Goal: Information Seeking & Learning: Learn about a topic

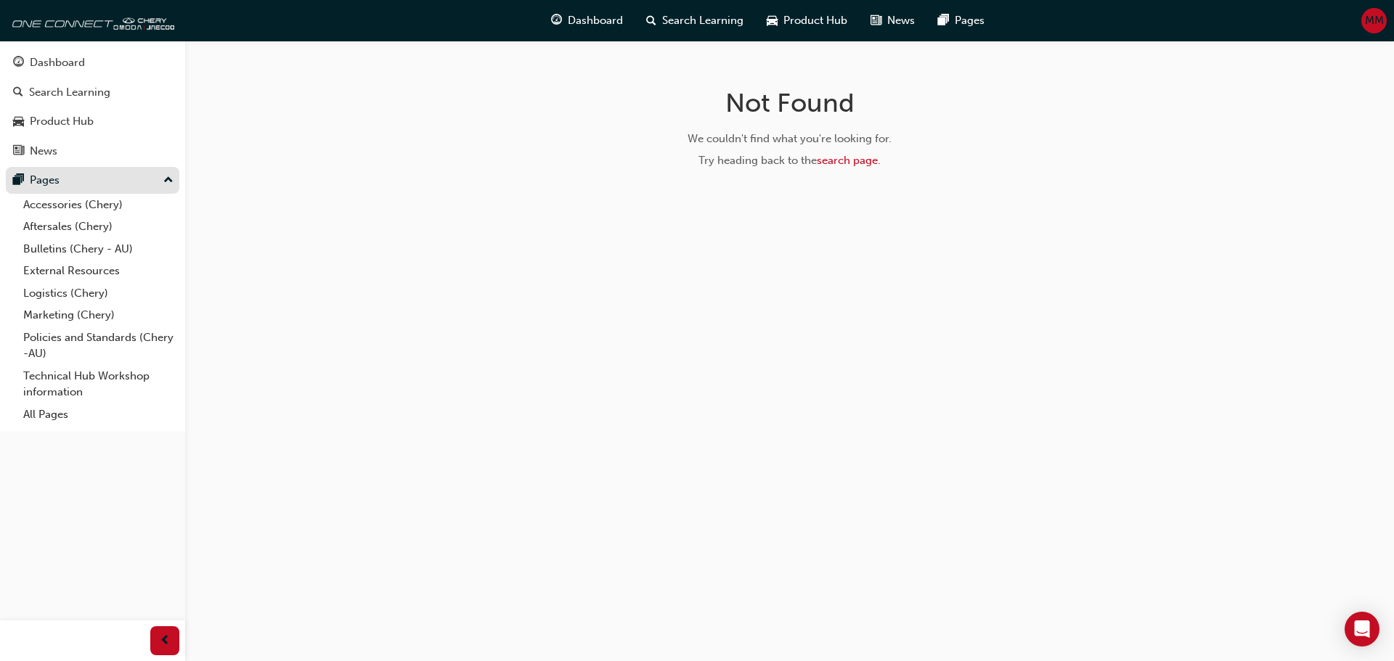
click at [66, 184] on div "Pages" at bounding box center [92, 180] width 159 height 18
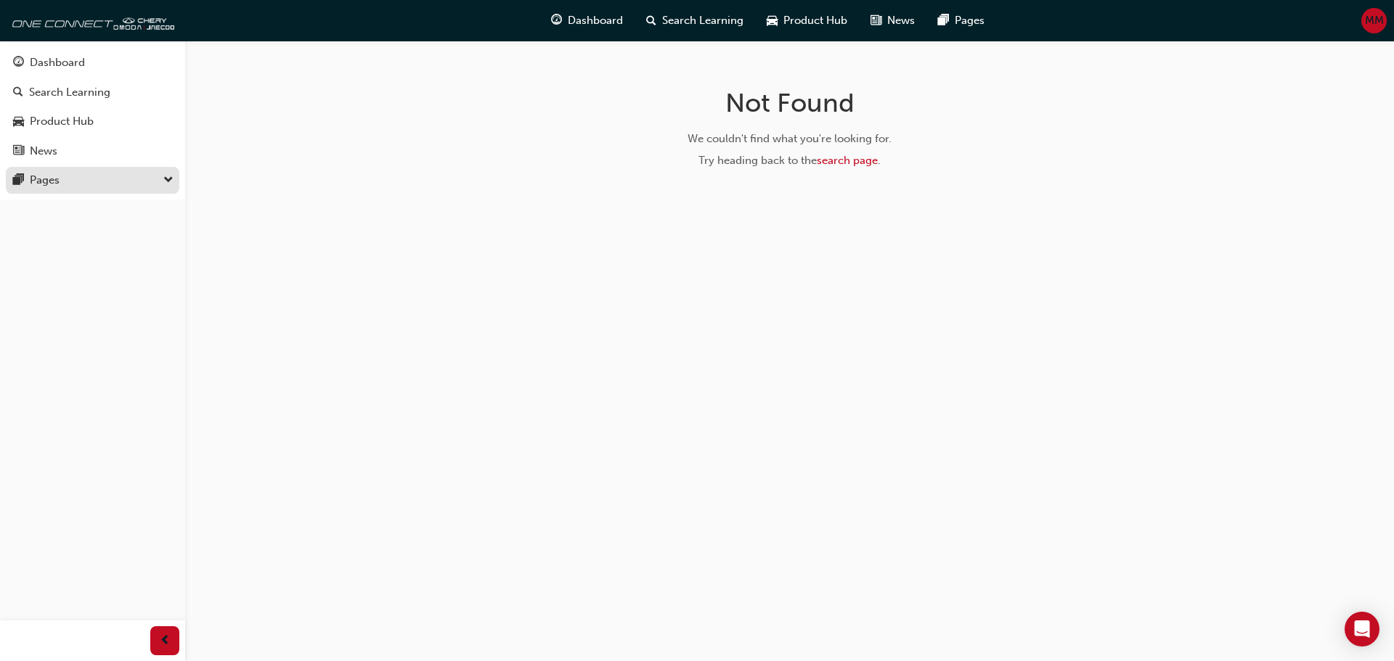
click at [66, 184] on div "Pages" at bounding box center [92, 180] width 159 height 18
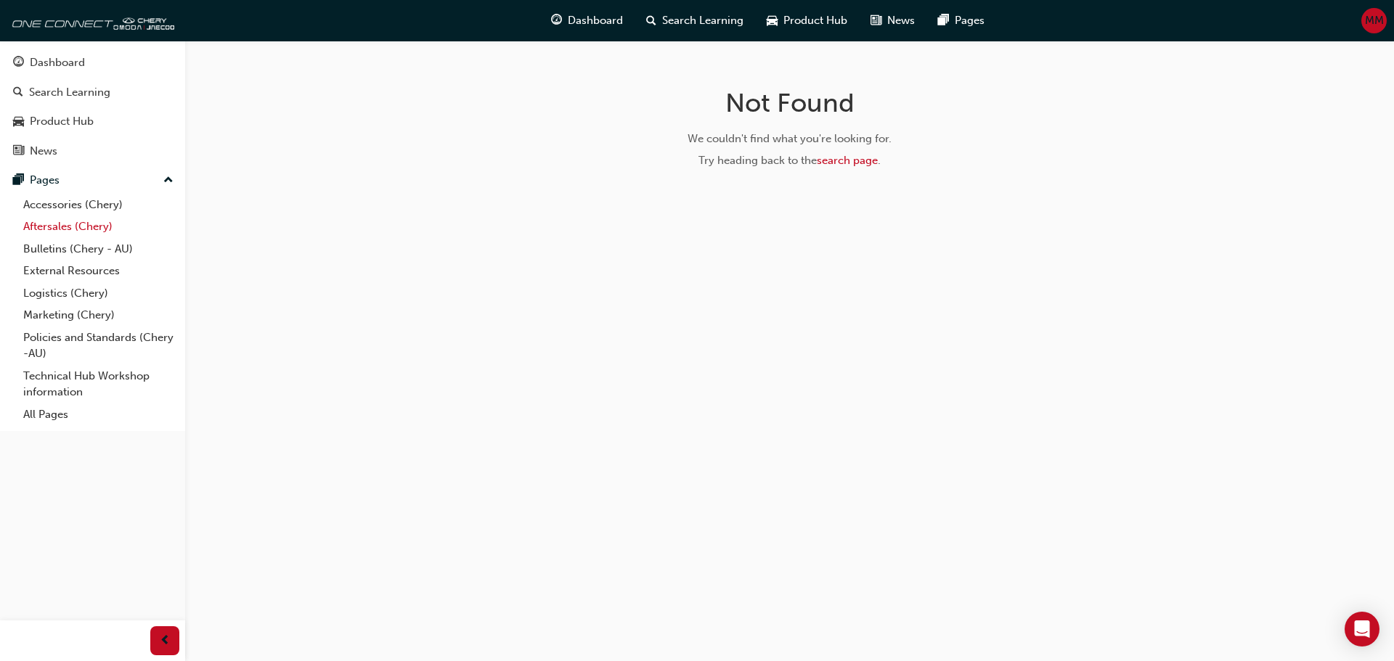
click at [65, 226] on link "Aftersales (Chery)" at bounding box center [98, 227] width 162 height 23
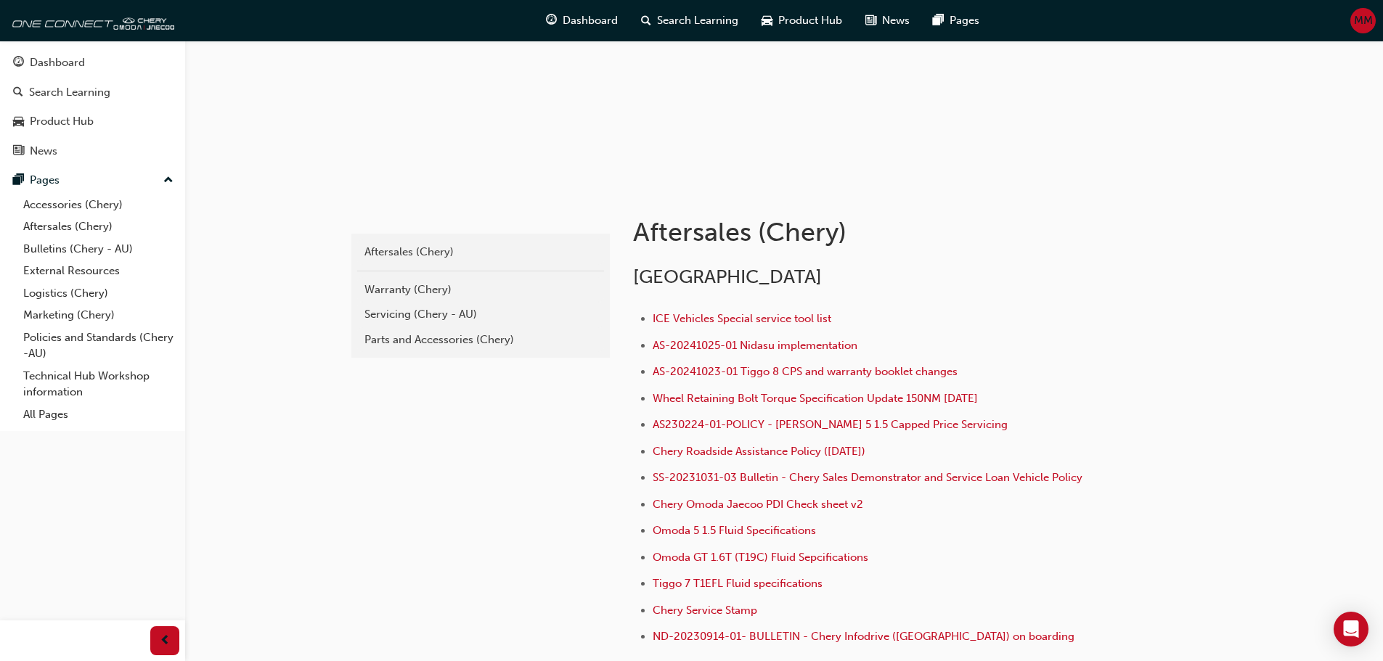
scroll to position [145, 0]
click at [407, 343] on div "Parts and Accessories (Chery)" at bounding box center [480, 338] width 232 height 17
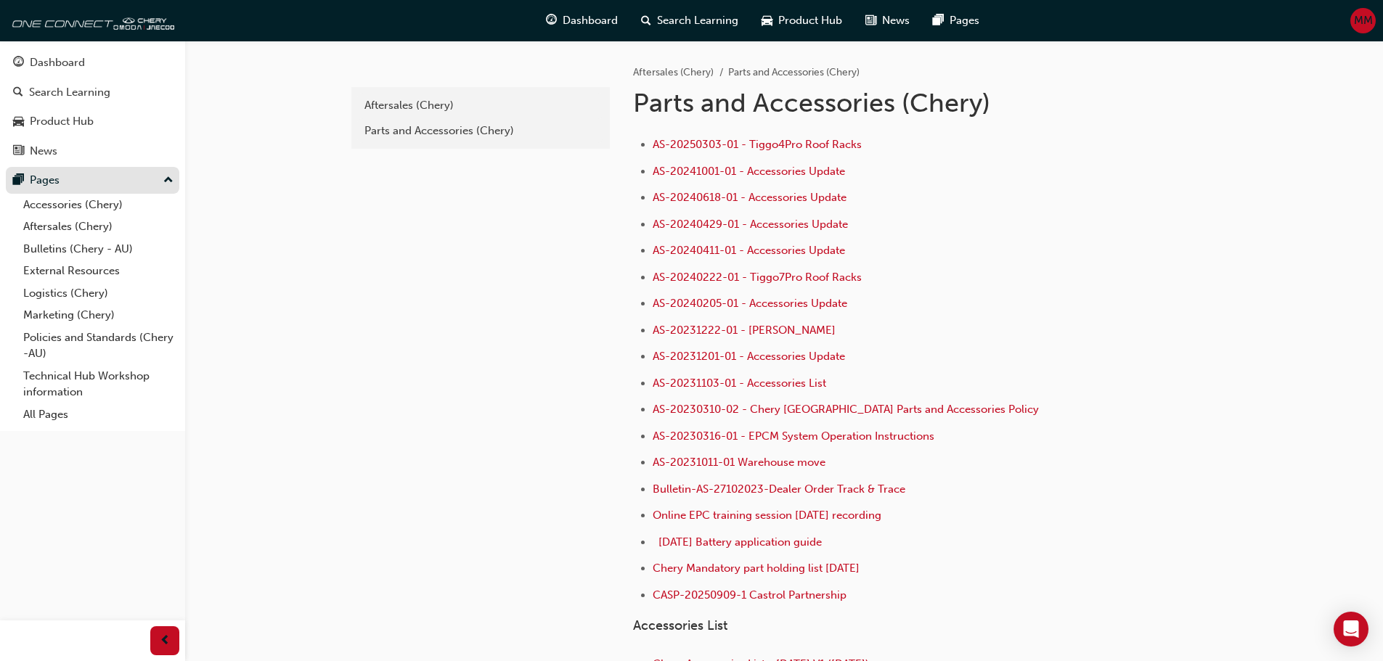
click at [63, 182] on div "Pages" at bounding box center [92, 180] width 159 height 18
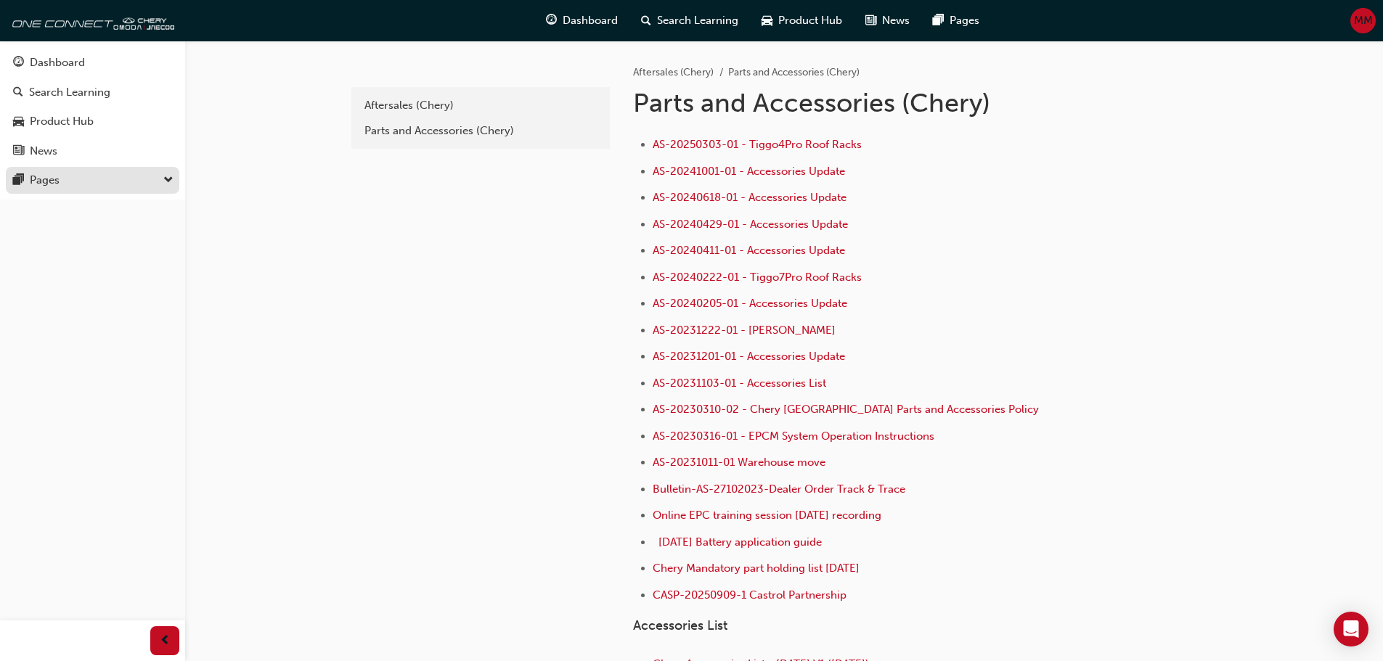
click at [54, 172] on div "Pages" at bounding box center [45, 180] width 30 height 17
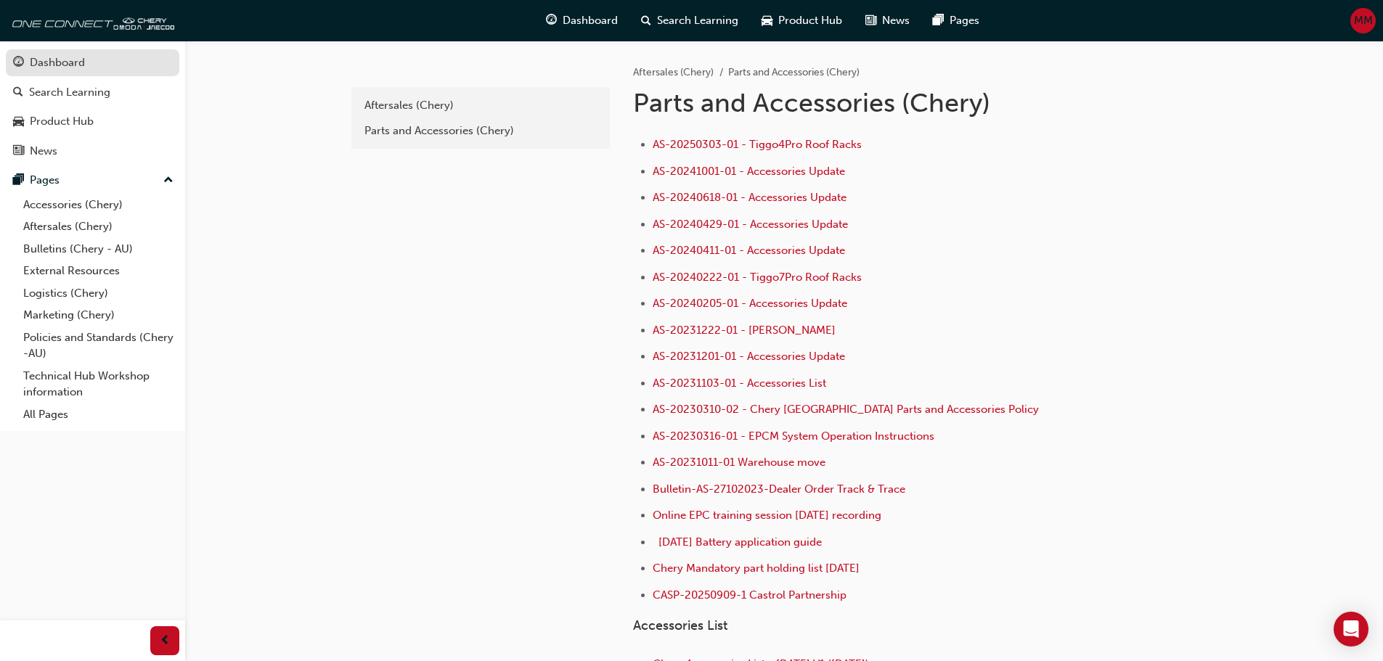
click at [63, 58] on div "Dashboard" at bounding box center [57, 62] width 55 height 17
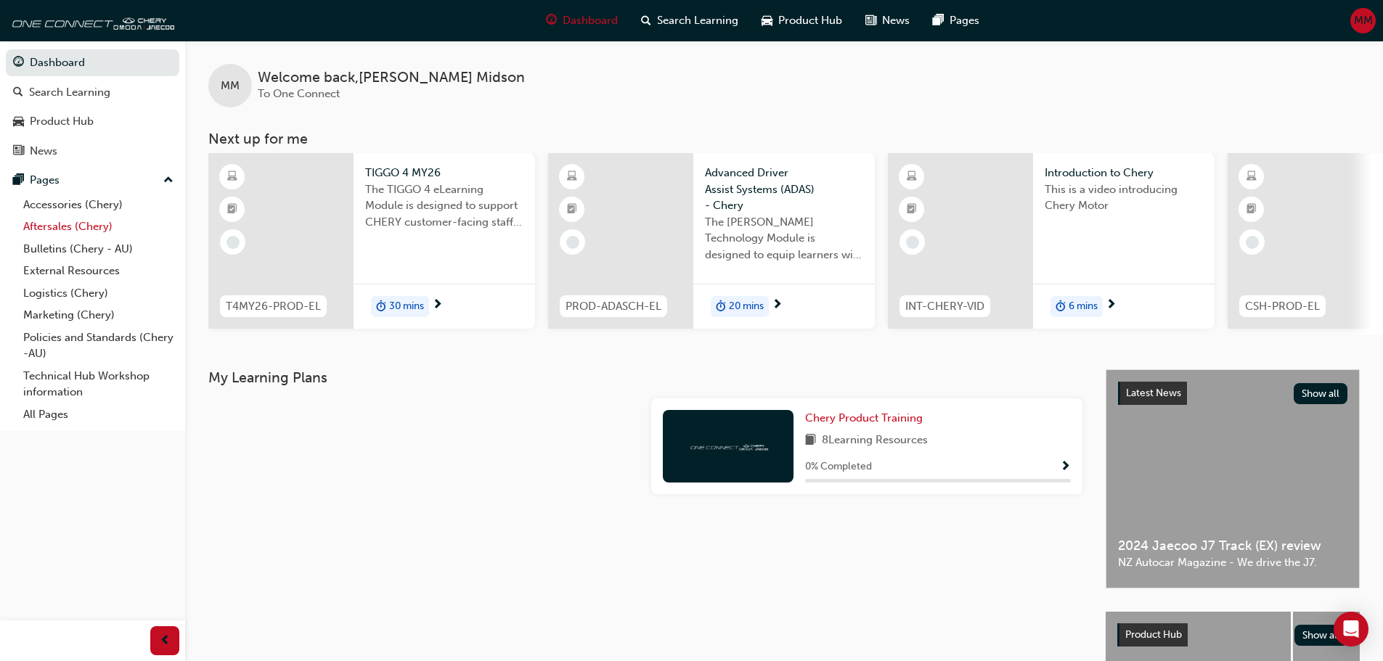
click at [76, 223] on link "Aftersales (Chery)" at bounding box center [98, 227] width 162 height 23
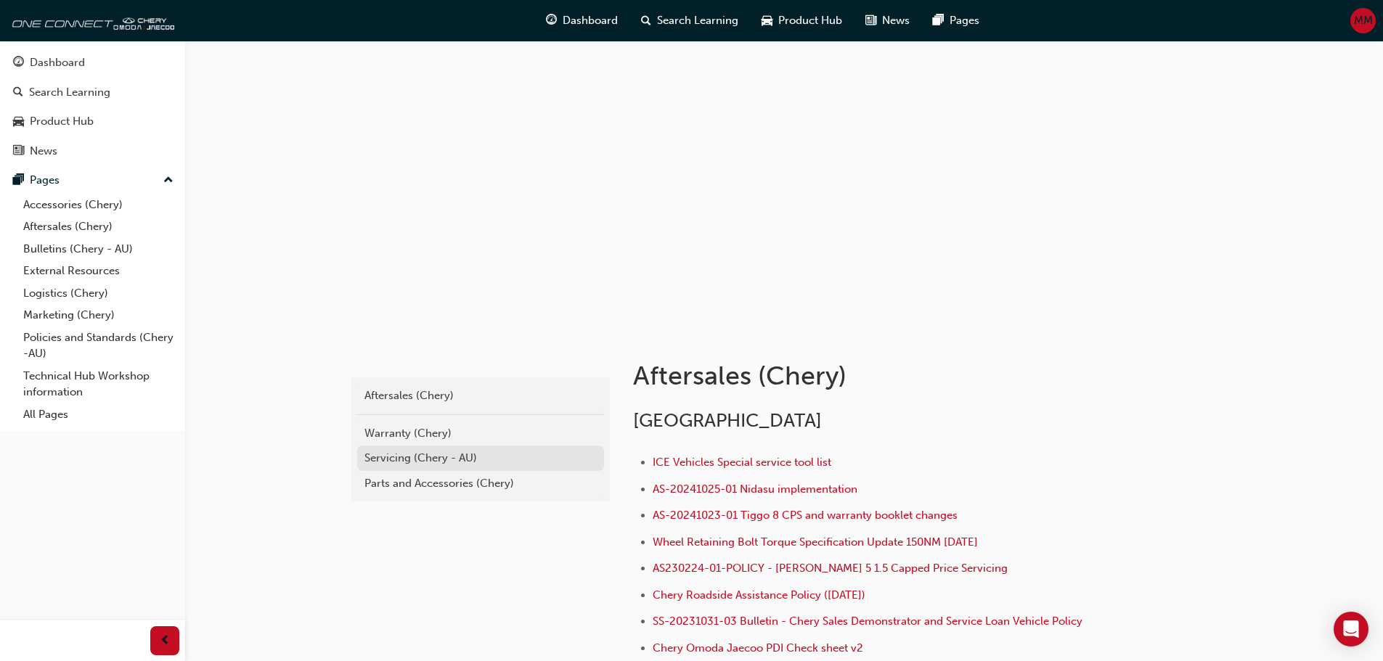
click at [492, 462] on div "Servicing (Chery - AU)" at bounding box center [480, 458] width 232 height 17
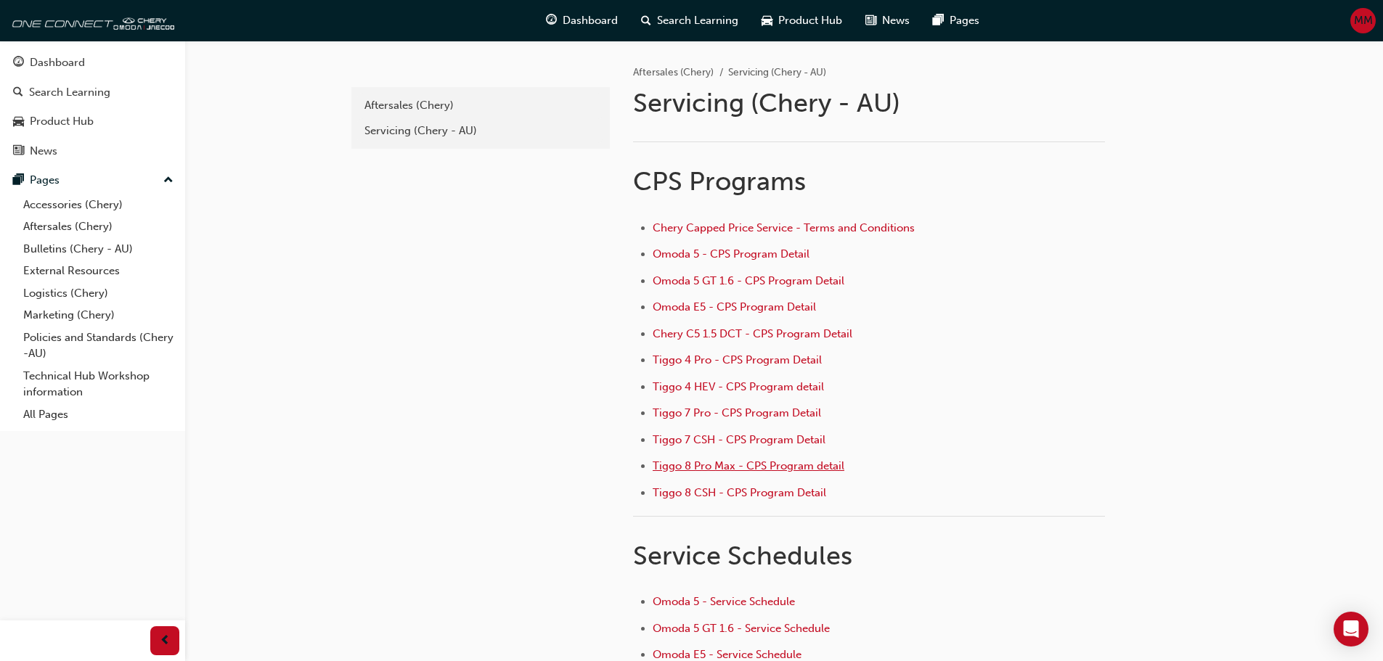
click at [820, 470] on span "Tiggo 8 Pro Max - CPS Program detail" at bounding box center [749, 466] width 192 height 13
